Goal: Information Seeking & Learning: Learn about a topic

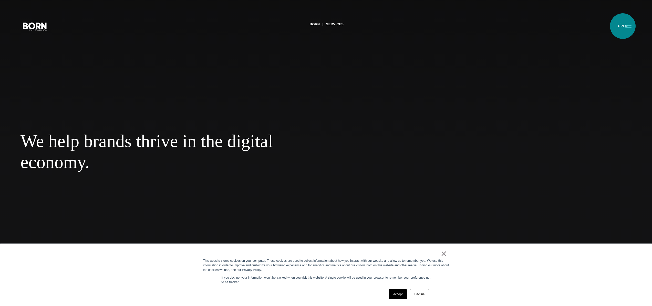
click at [622, 26] on button "Primary Menu" at bounding box center [628, 26] width 12 height 11
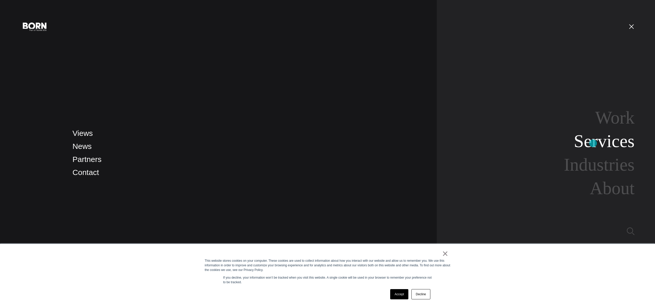
click at [593, 143] on link "Services" at bounding box center [604, 141] width 61 height 20
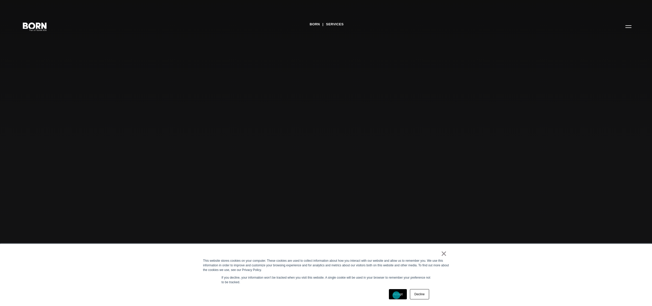
click at [396, 295] on link "Accept" at bounding box center [398, 294] width 18 height 10
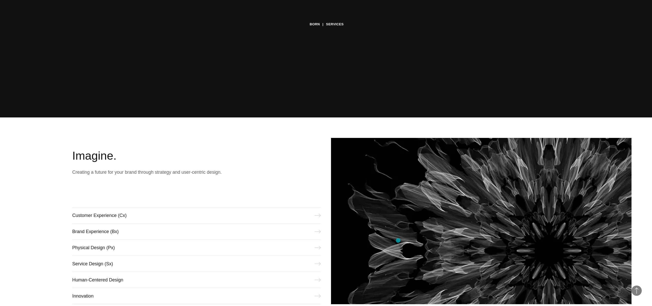
scroll to position [263, 0]
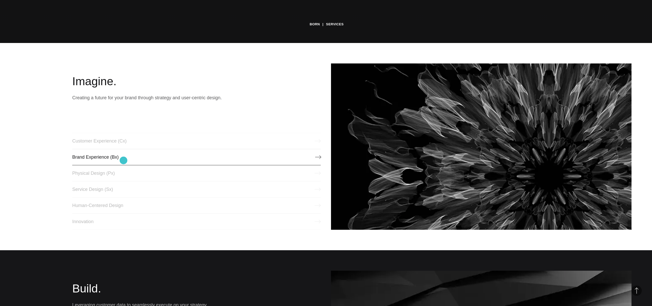
click at [123, 161] on link "Brand Experience (Bx)" at bounding box center [196, 157] width 248 height 16
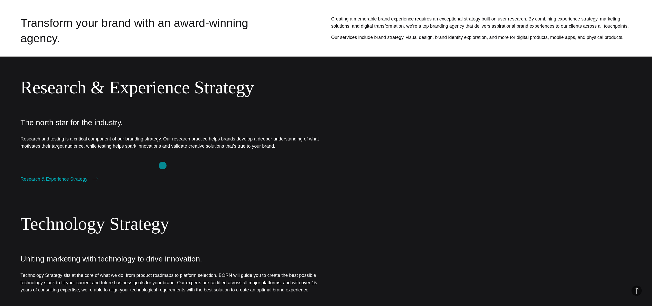
scroll to position [330, 0]
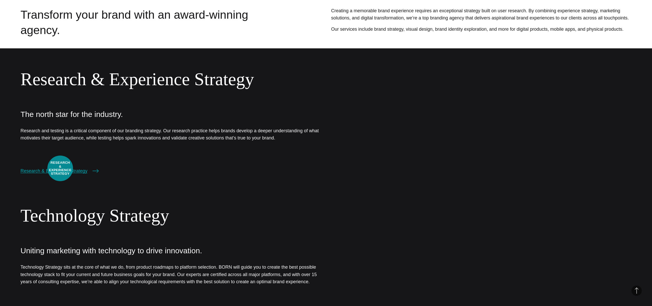
click at [60, 168] on link "Research & Experience Strategy" at bounding box center [59, 170] width 78 height 7
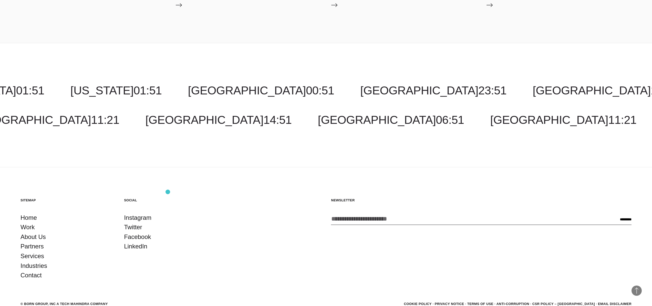
scroll to position [1127, 0]
